Goal: Communication & Community: Answer question/provide support

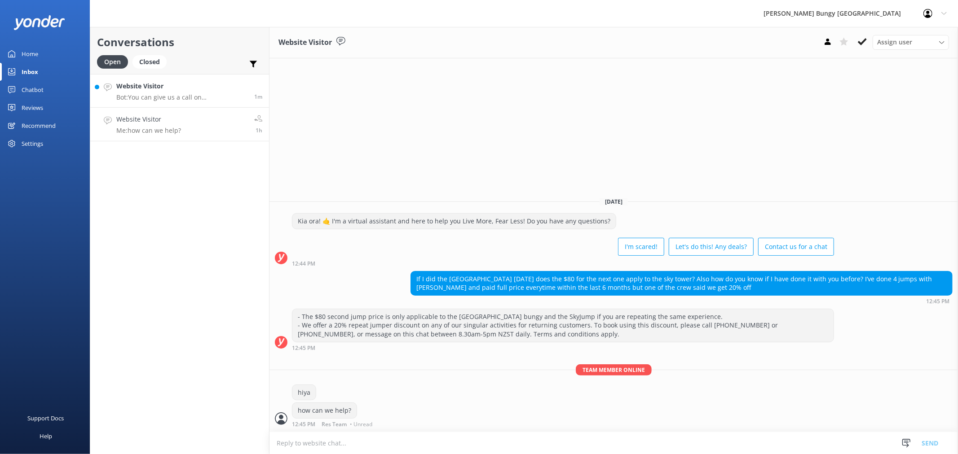
drag, startPoint x: 162, startPoint y: 85, endPoint x: 181, endPoint y: 79, distance: 20.6
click at [162, 85] on h4 "Website Visitor" at bounding box center [181, 86] width 131 height 10
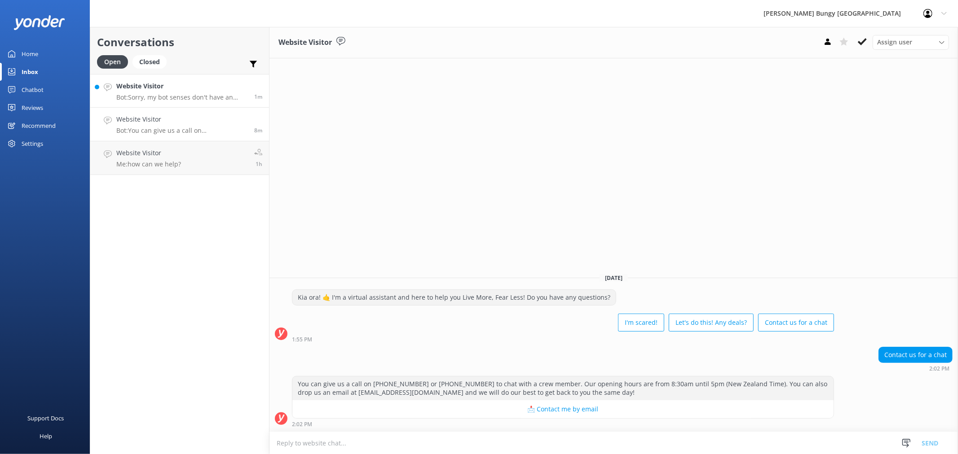
click at [167, 90] on h4 "Website Visitor" at bounding box center [181, 86] width 131 height 10
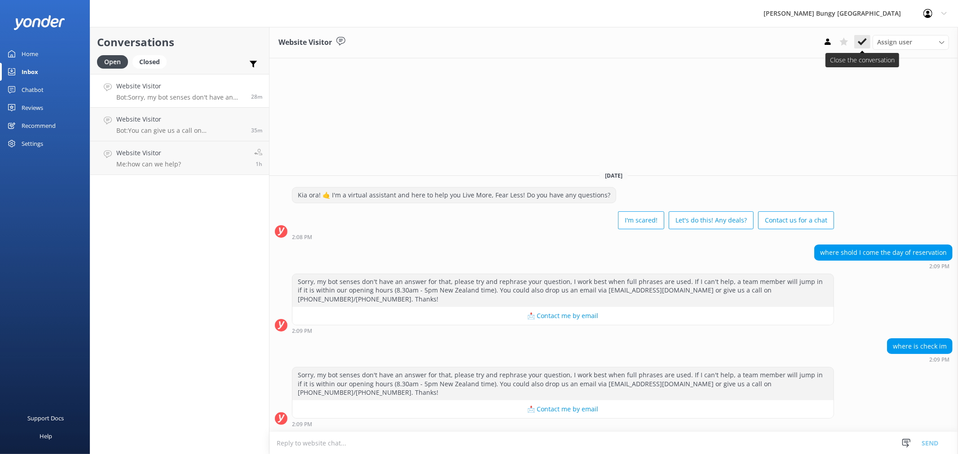
click at [858, 41] on icon at bounding box center [862, 41] width 9 height 9
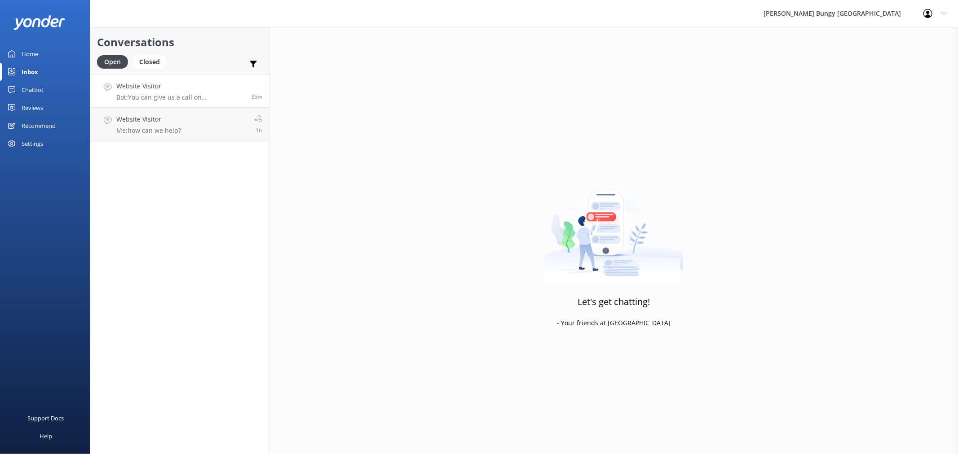
click at [192, 106] on link "Website Visitor Bot: You can give us a call on [PHONE_NUMBER] or [PHONE_NUMBER]…" at bounding box center [179, 91] width 179 height 34
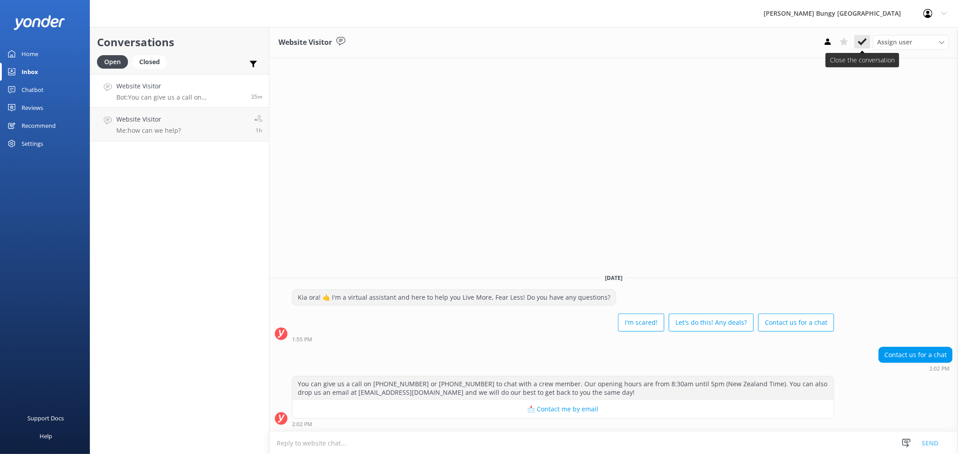
click at [865, 39] on use at bounding box center [862, 41] width 9 height 7
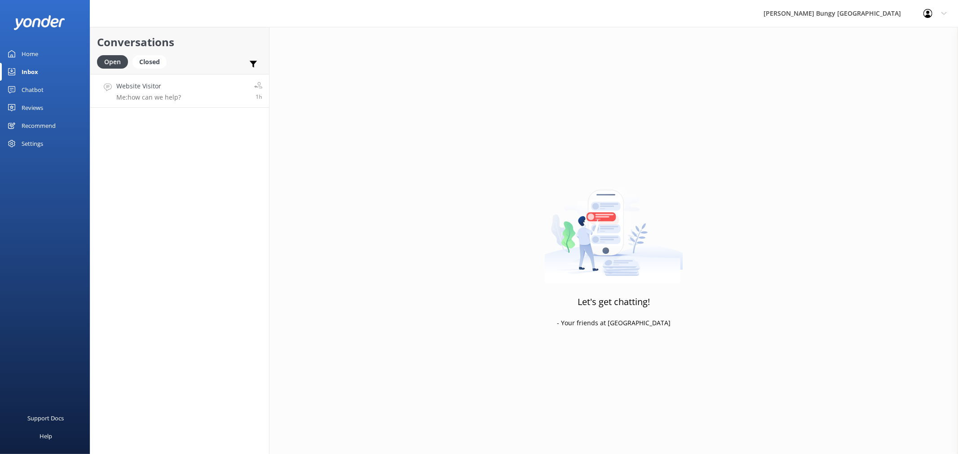
click at [185, 88] on link "Website Visitor Me: how can we help? 1h" at bounding box center [179, 91] width 179 height 34
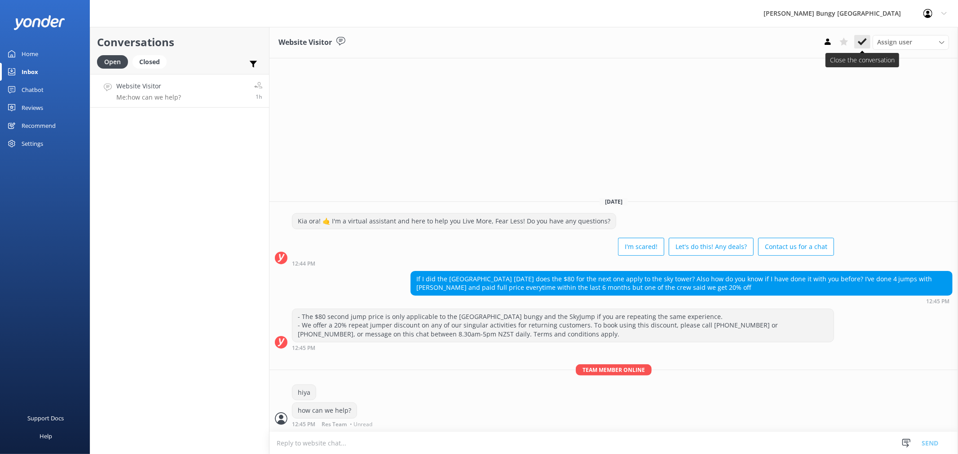
click at [859, 39] on icon at bounding box center [862, 41] width 9 height 9
